Goal: Transaction & Acquisition: Purchase product/service

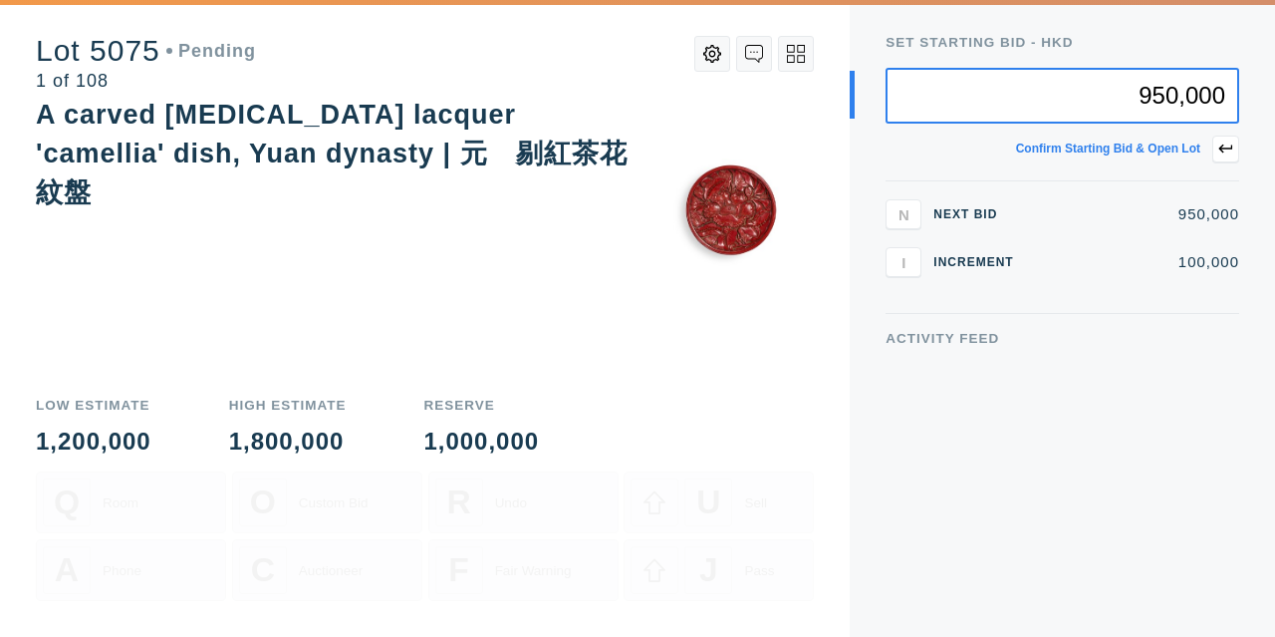
type input "950,000"
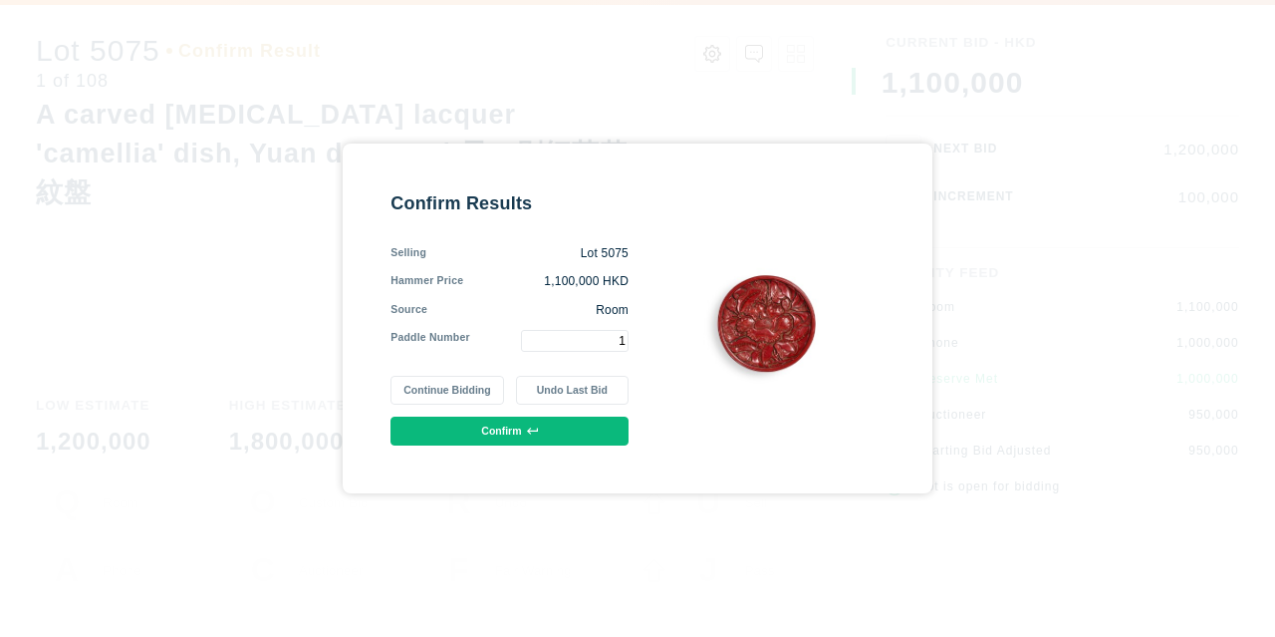
type input "1"
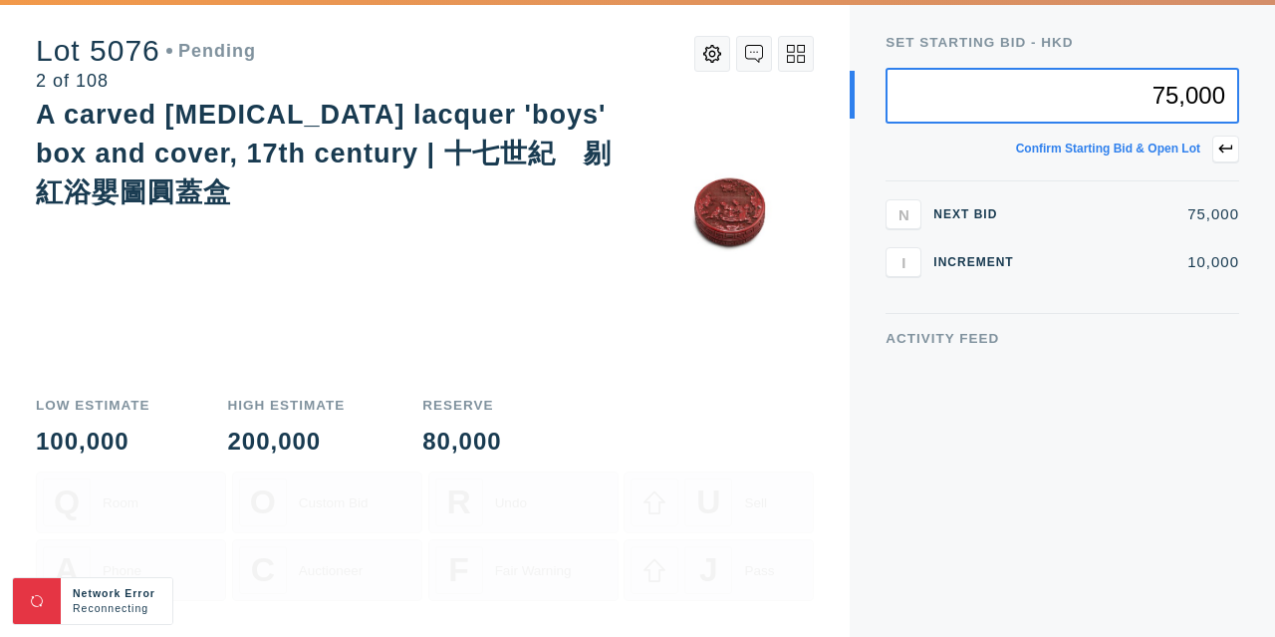
type input "75,000"
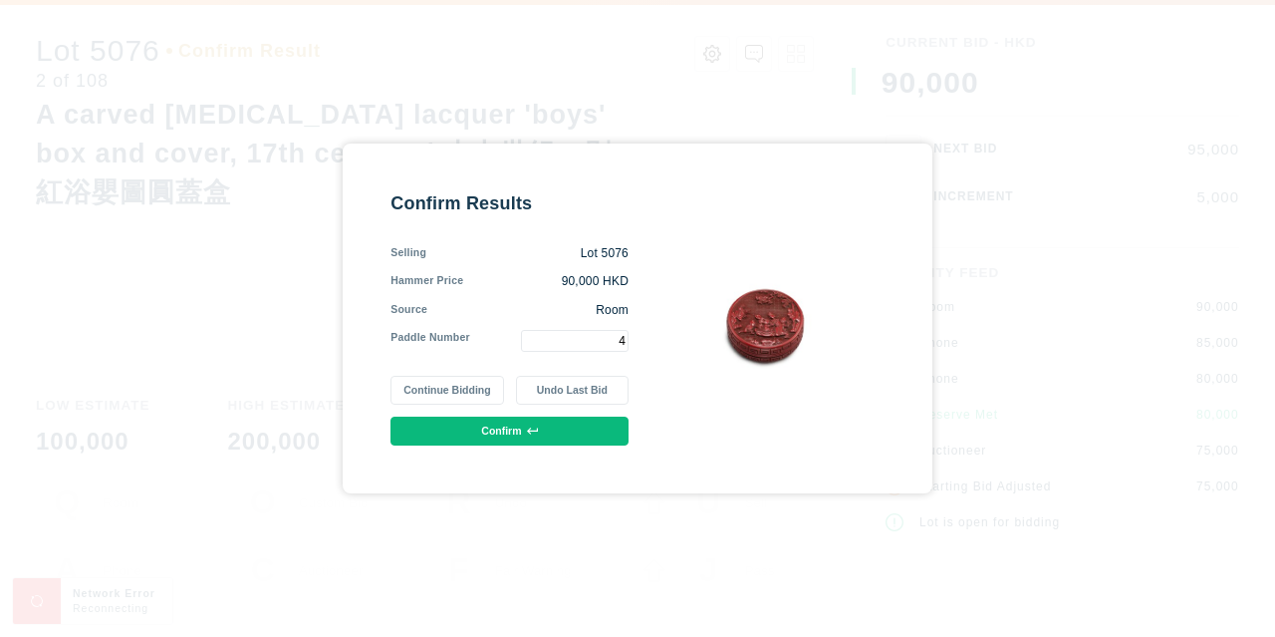
type input "4"
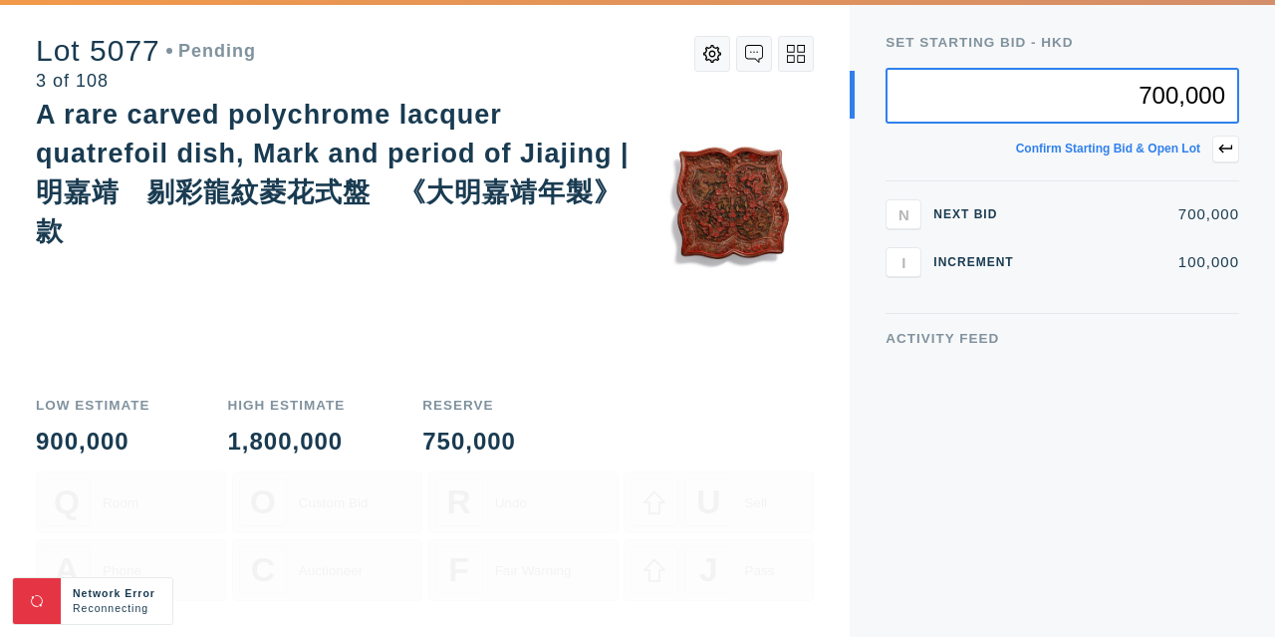
type input "700,000"
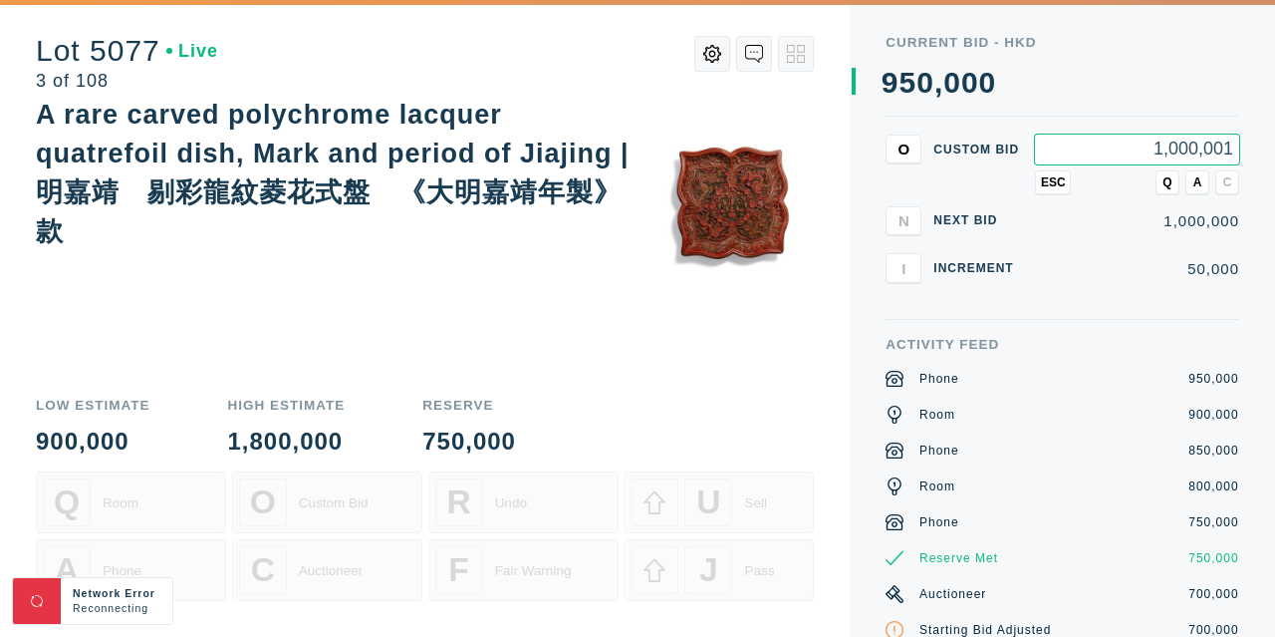
type input "1,000,001"
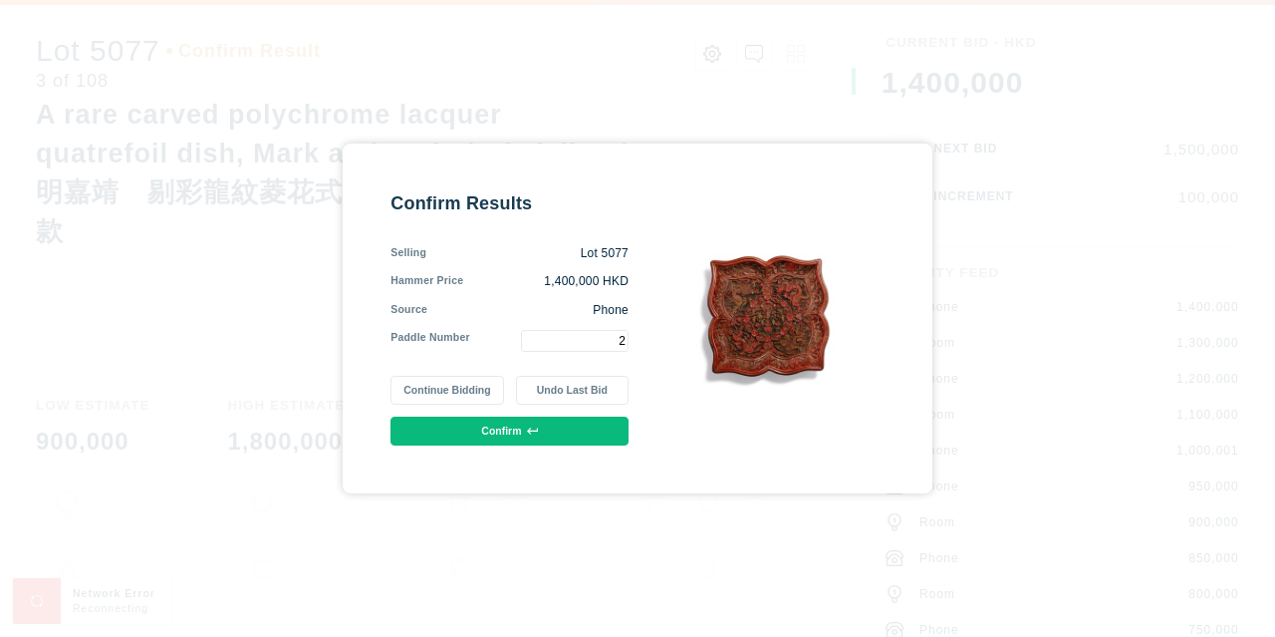
type input "2"
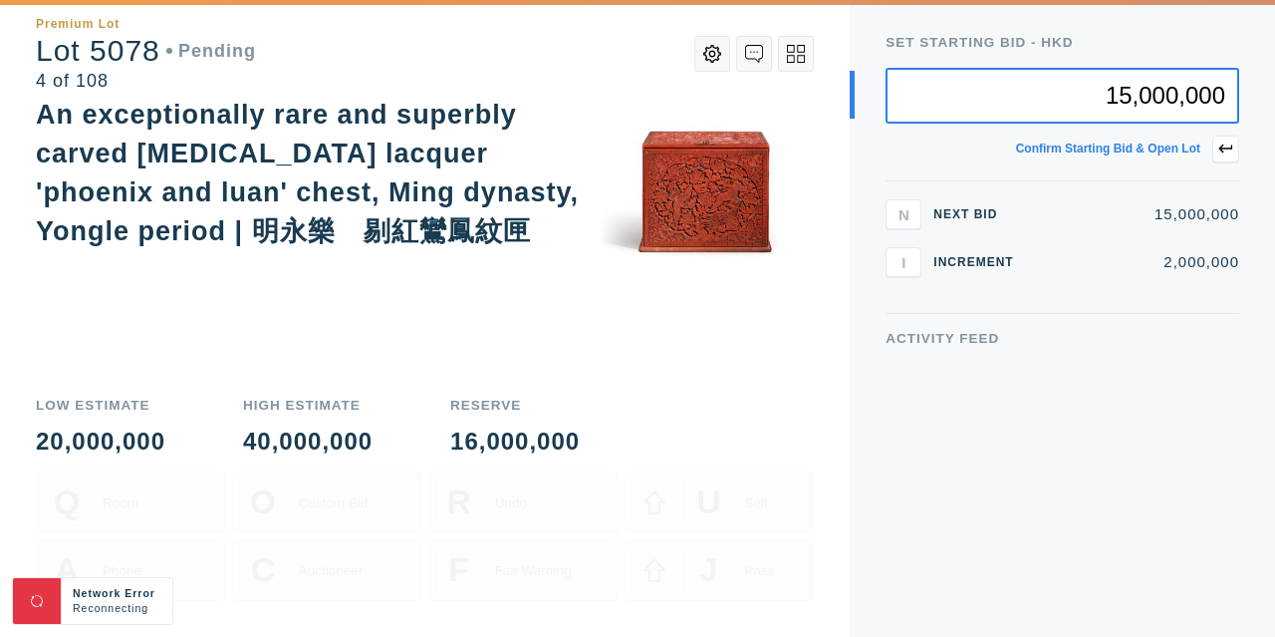
type input "15,000,000"
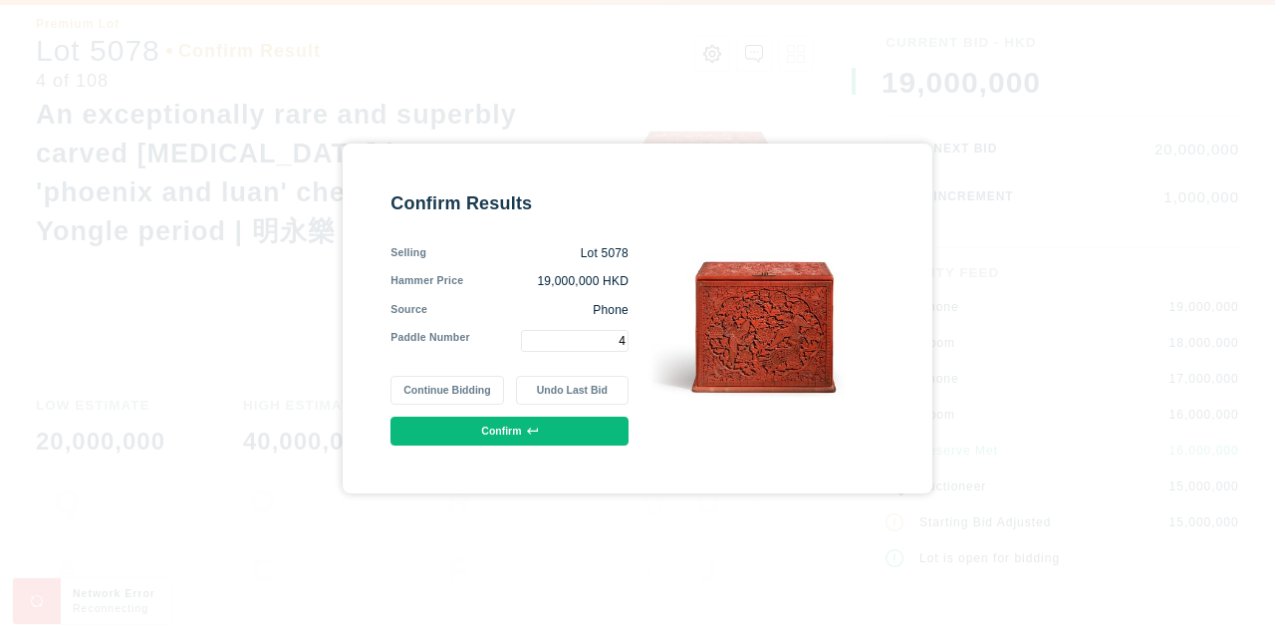
type input "4"
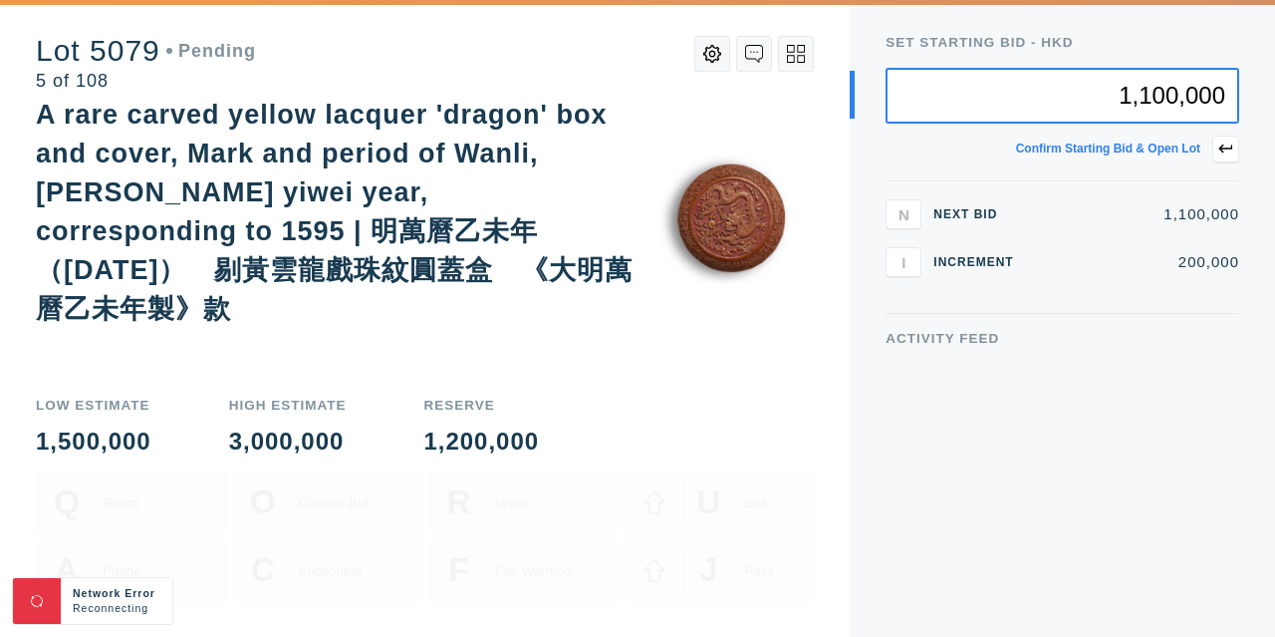
type input "1,100,000"
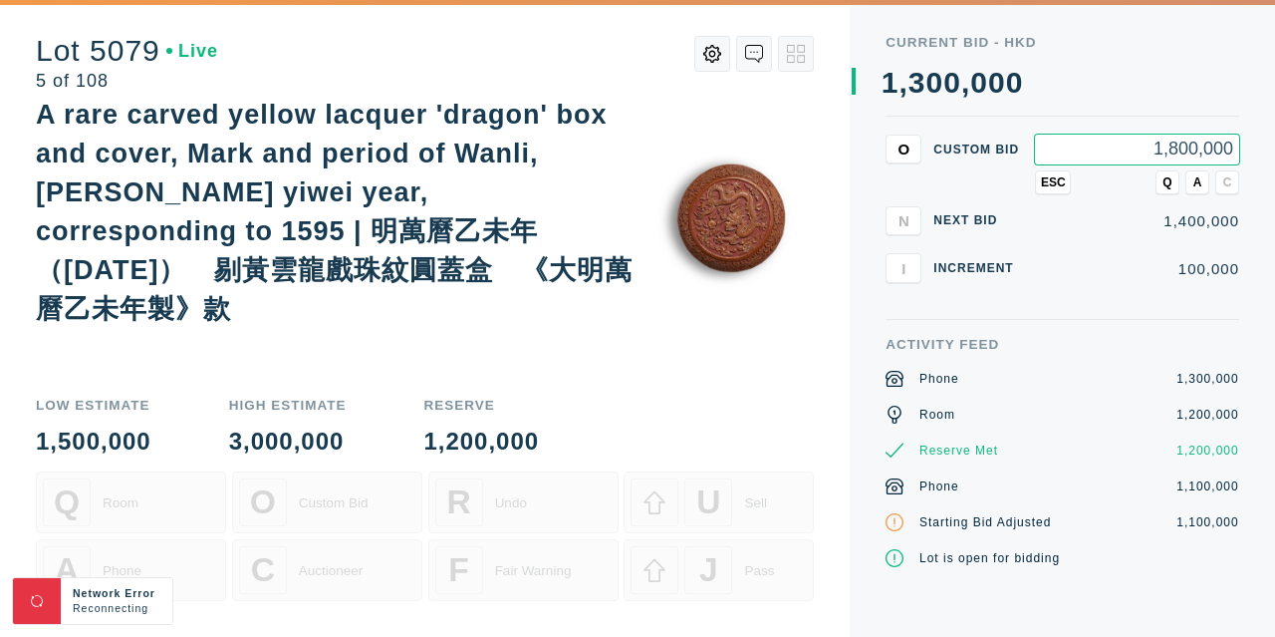
type input "1,800,000"
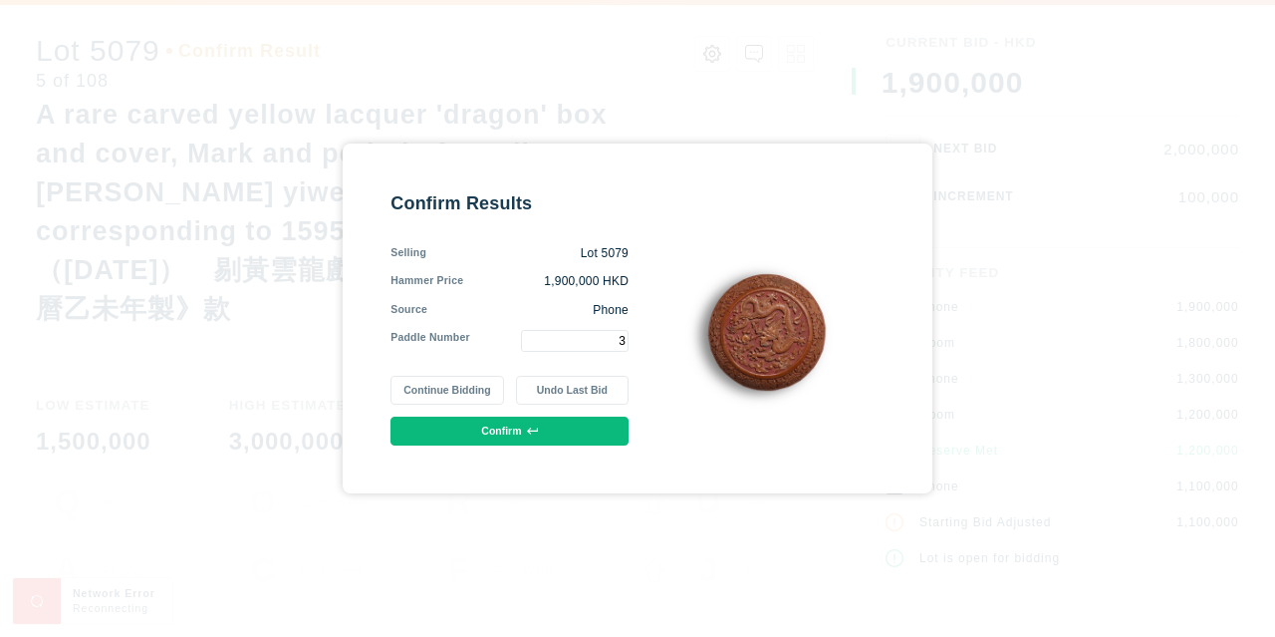
type input "3"
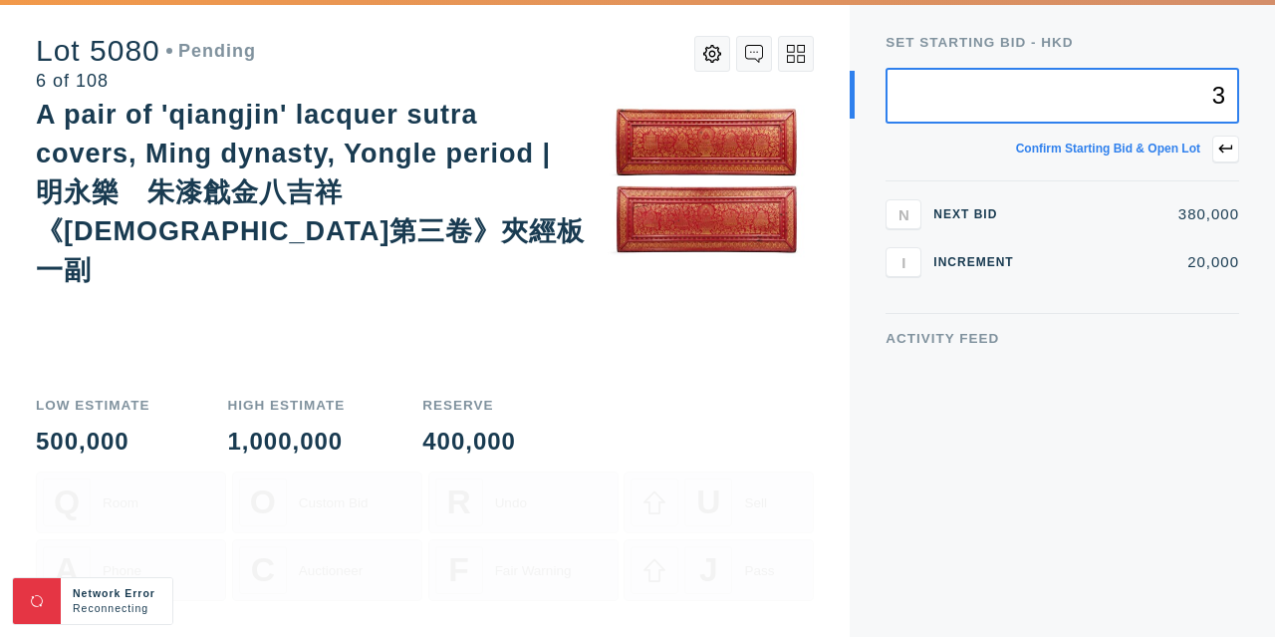
type input "3"
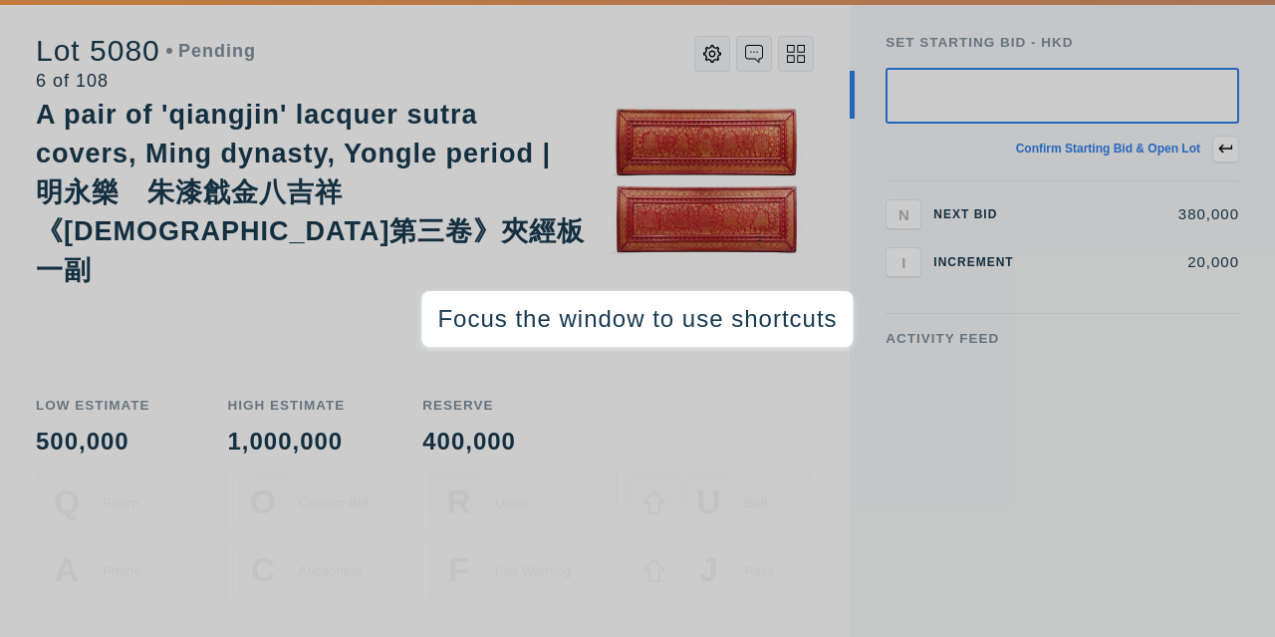
click at [655, 436] on div "Low Estimate 500,000 High Estimate 1,000,000 Reserve 400,000" at bounding box center [425, 427] width 778 height 56
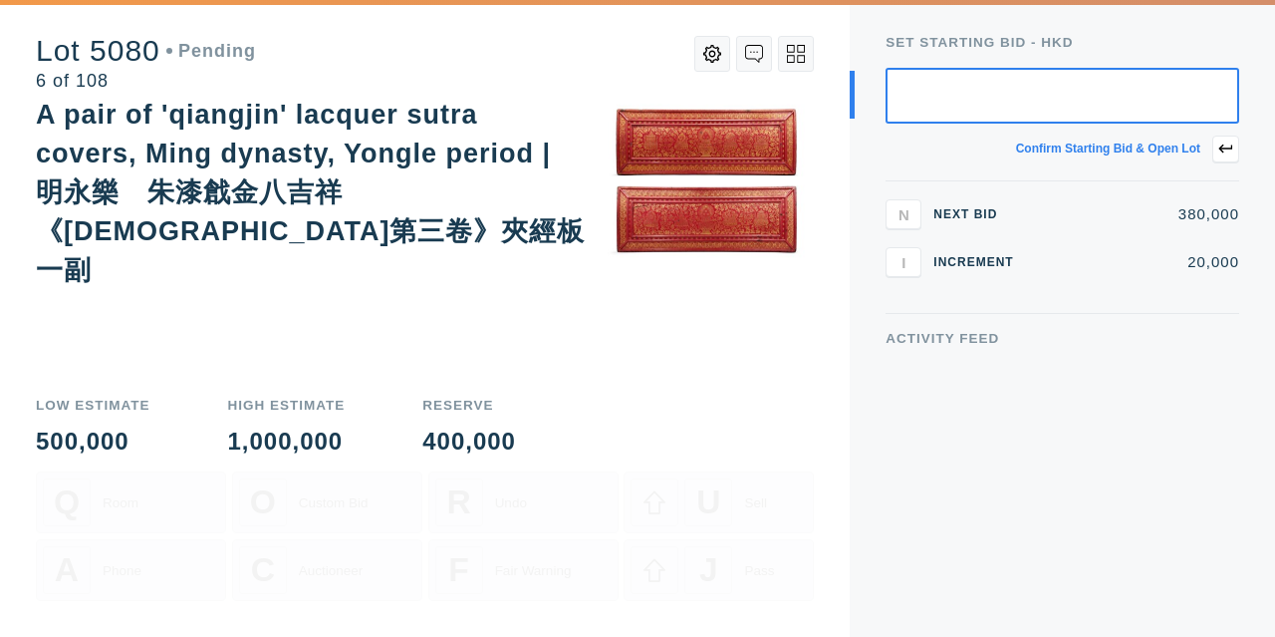
click at [556, 351] on div "A pair of 'qiangjin' lacquer sutra covers, Ming dynasty, Yongle period | 明永樂　朱漆…" at bounding box center [425, 238] width 778 height 285
